Goal: Find specific page/section: Find specific page/section

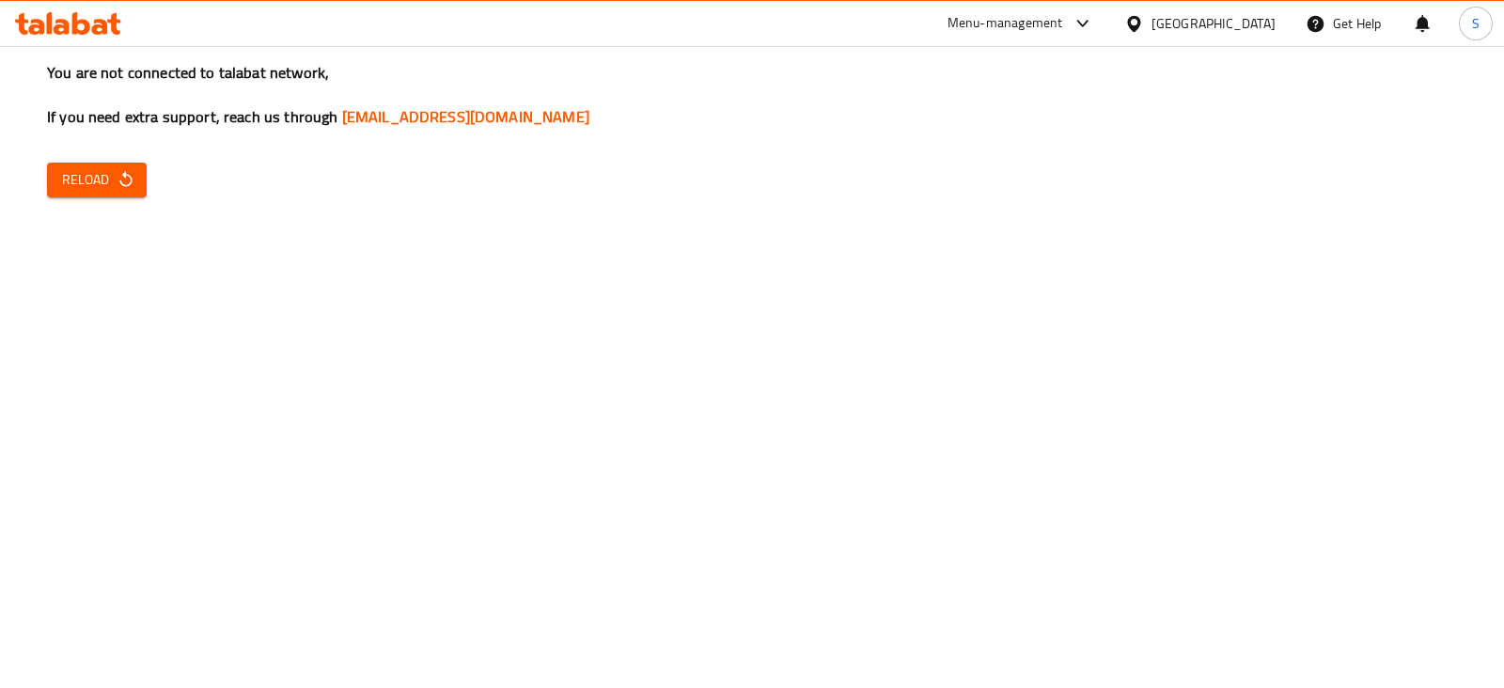
click at [109, 186] on span "Reload" at bounding box center [97, 180] width 70 height 24
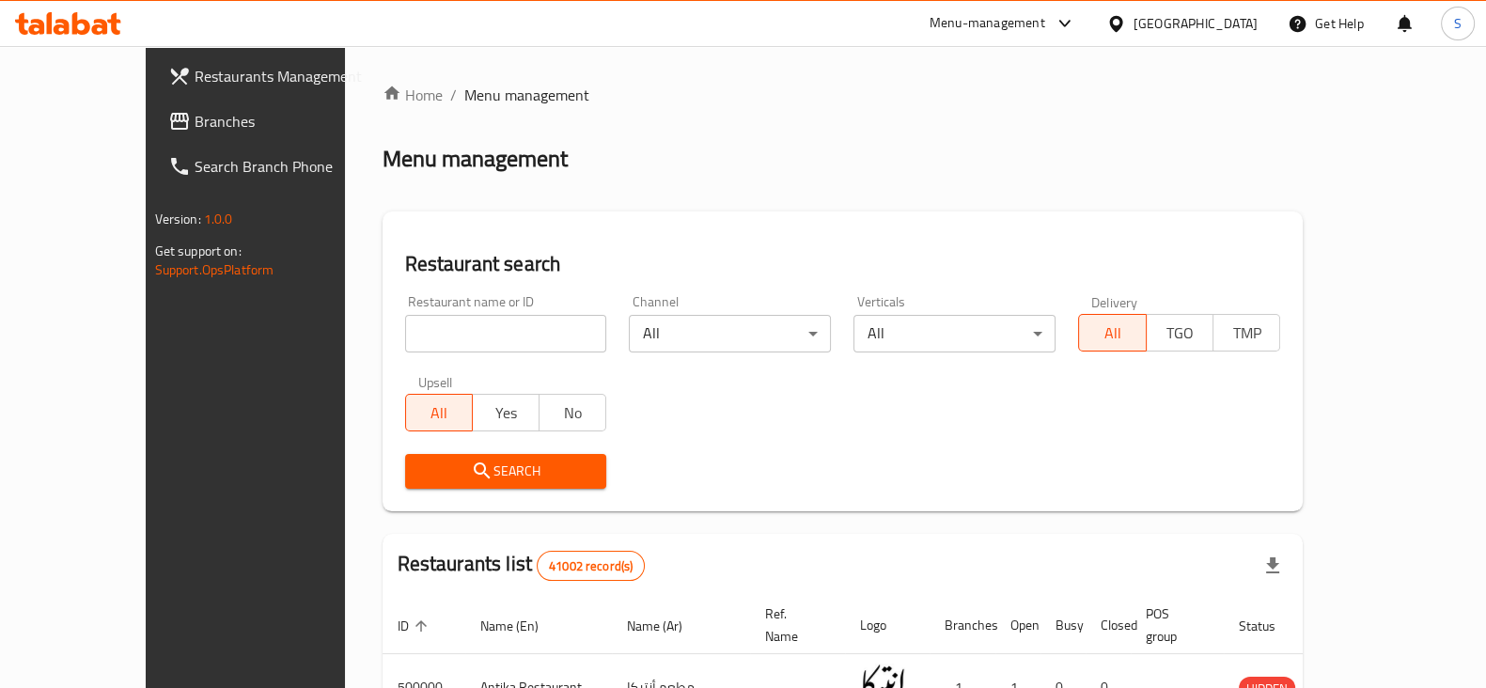
click at [1045, 25] on div "Menu-management" at bounding box center [988, 23] width 116 height 23
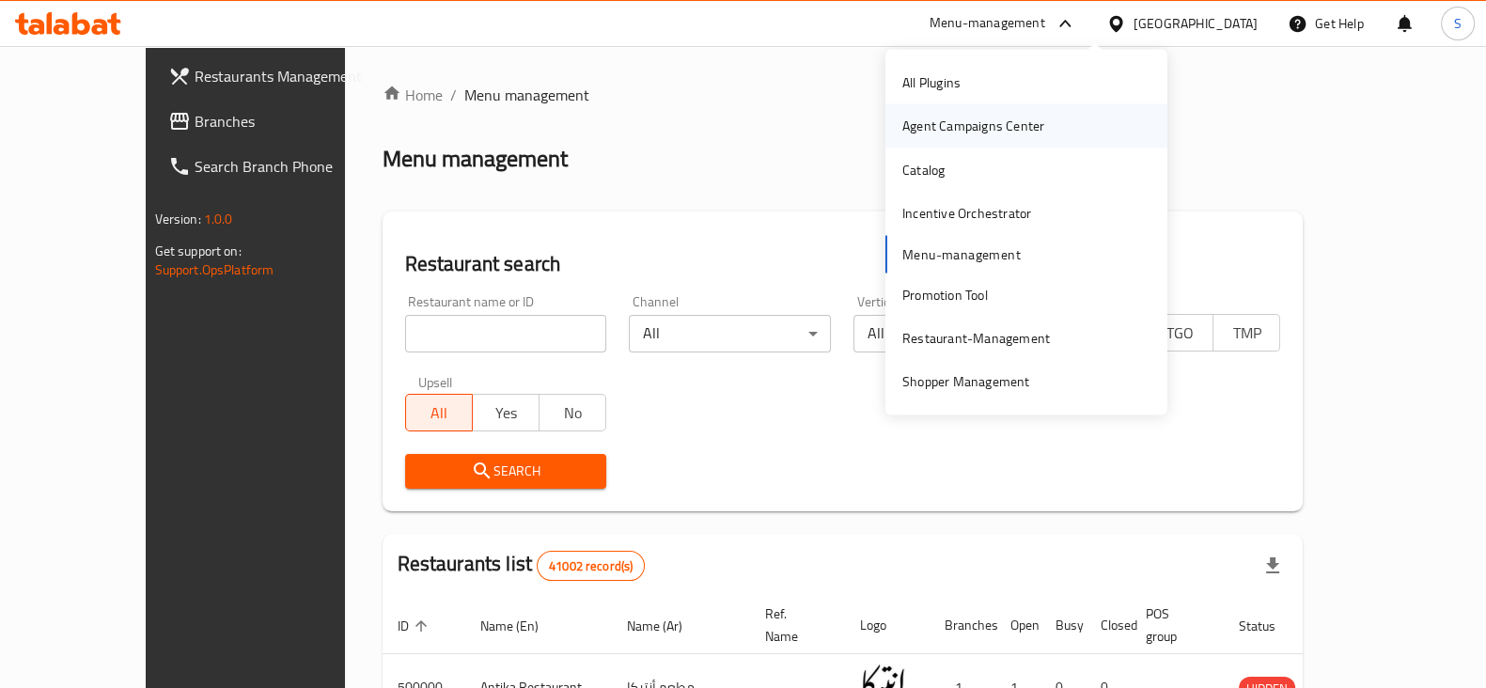
click at [1036, 124] on div "Agent Campaigns Center" at bounding box center [973, 126] width 142 height 21
